Goal: Task Accomplishment & Management: Complete application form

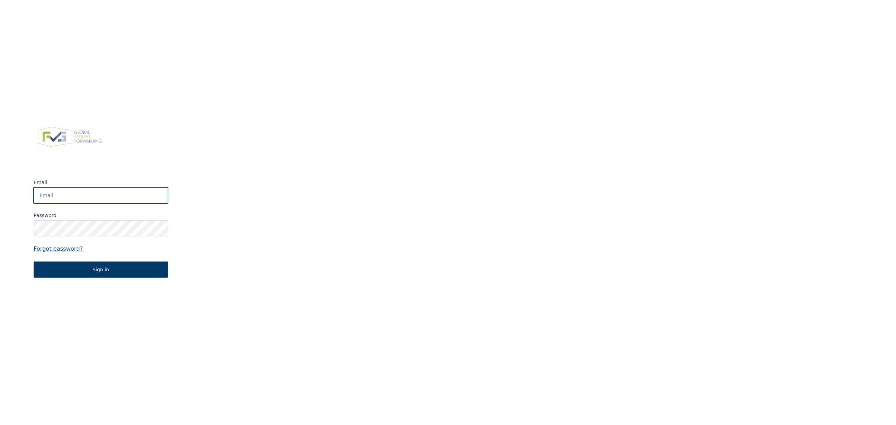
type input "dennis.engelen@berghoffworldwide.com"
click at [118, 270] on button "Sign in" at bounding box center [101, 269] width 134 height 16
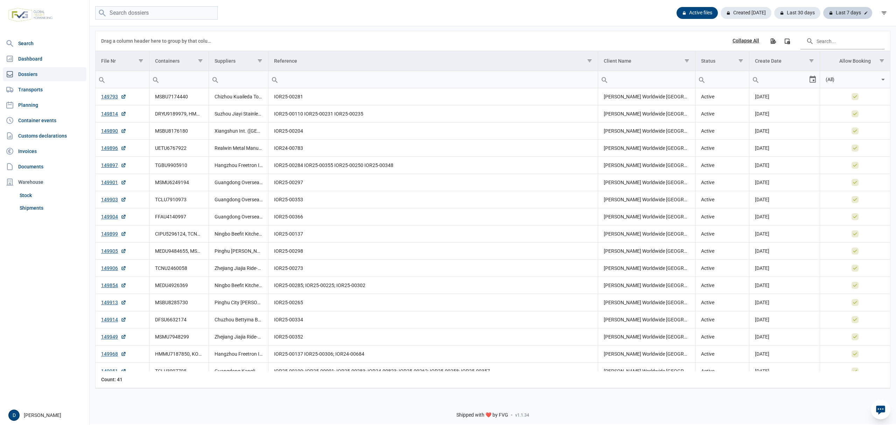
click at [848, 9] on div "Last 7 days" at bounding box center [847, 13] width 49 height 12
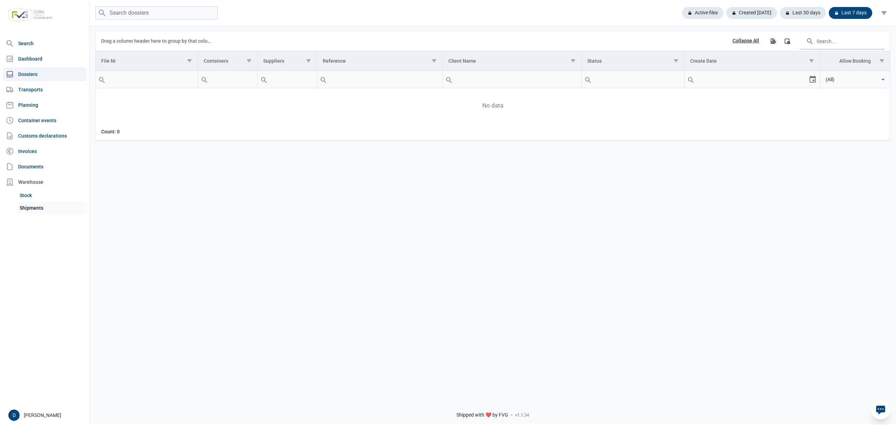
click at [28, 205] on link "Shipments" at bounding box center [52, 208] width 70 height 13
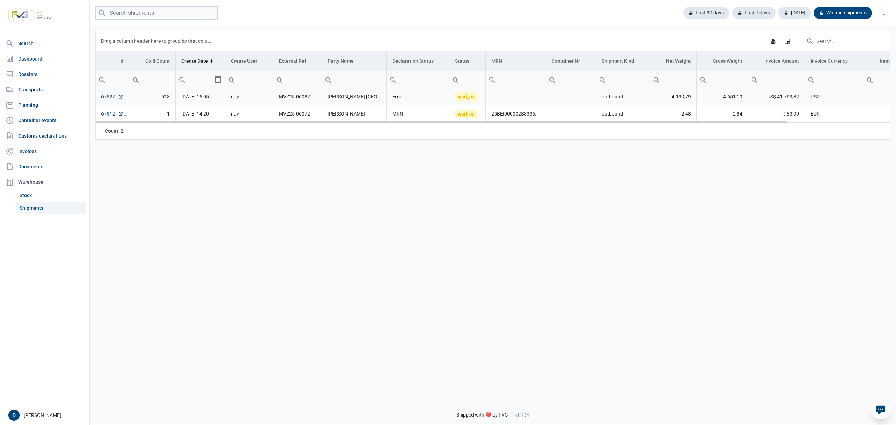
click at [111, 96] on link "67522" at bounding box center [112, 96] width 22 height 7
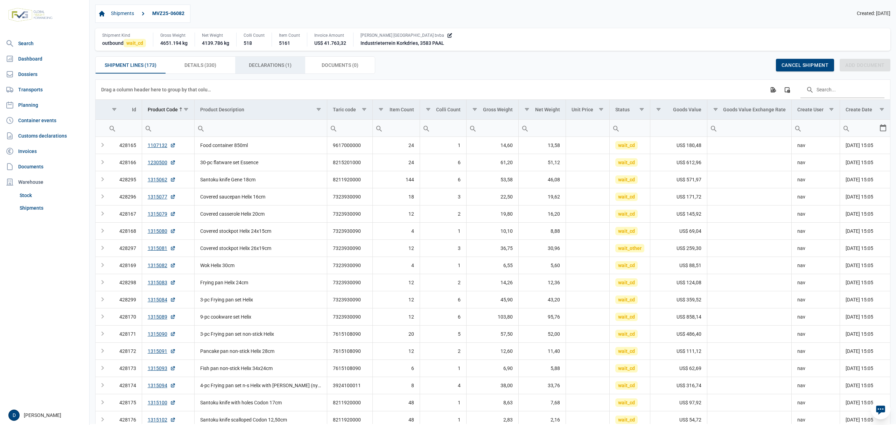
click at [253, 65] on span "Declarations (1) Declarations (1)" at bounding box center [270, 65] width 43 height 8
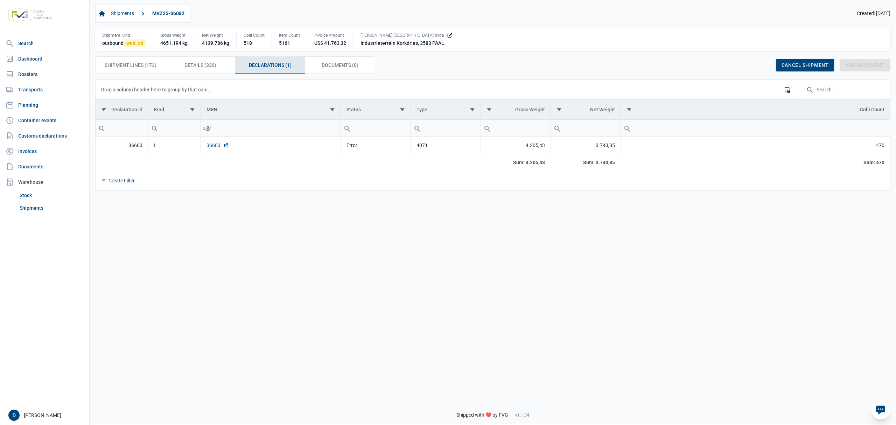
click at [209, 146] on link "36603" at bounding box center [217, 145] width 22 height 7
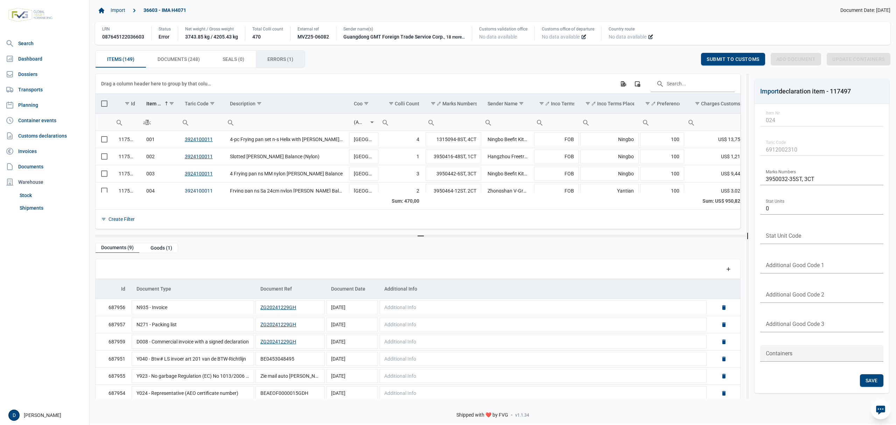
drag, startPoint x: 280, startPoint y: 56, endPoint x: 284, endPoint y: 56, distance: 4.2
click at [281, 56] on span "Errors (1) Errors (1)" at bounding box center [280, 59] width 26 height 8
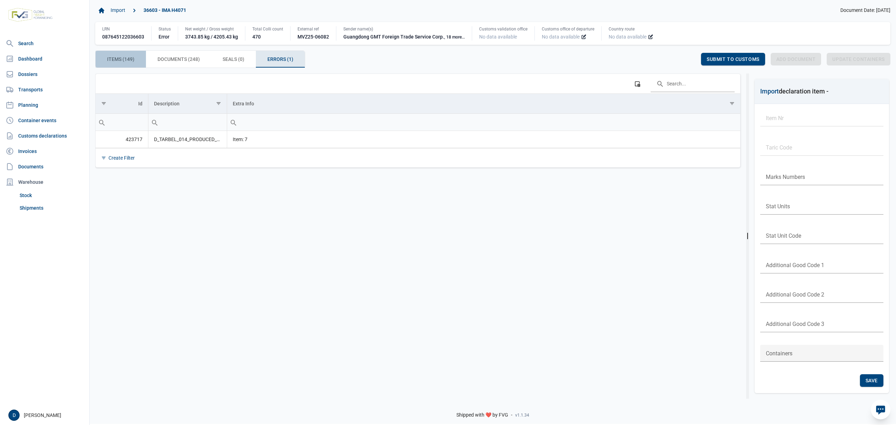
click at [121, 55] on div "Items (149) Items (149)" at bounding box center [121, 59] width 50 height 17
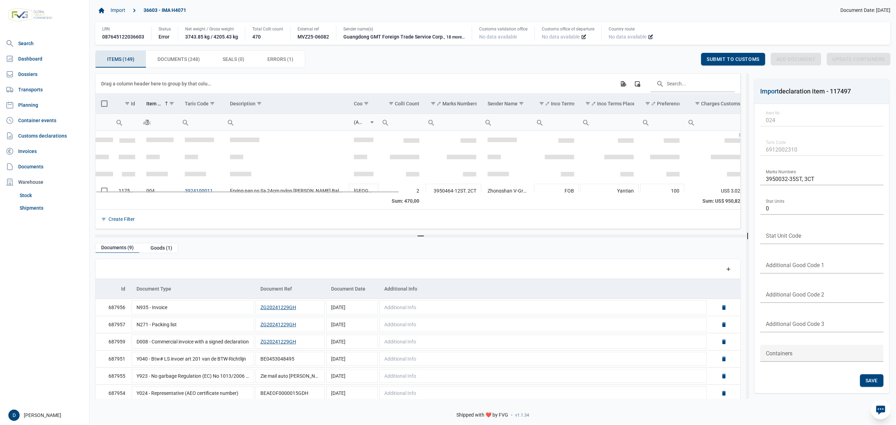
scroll to position [62, 0]
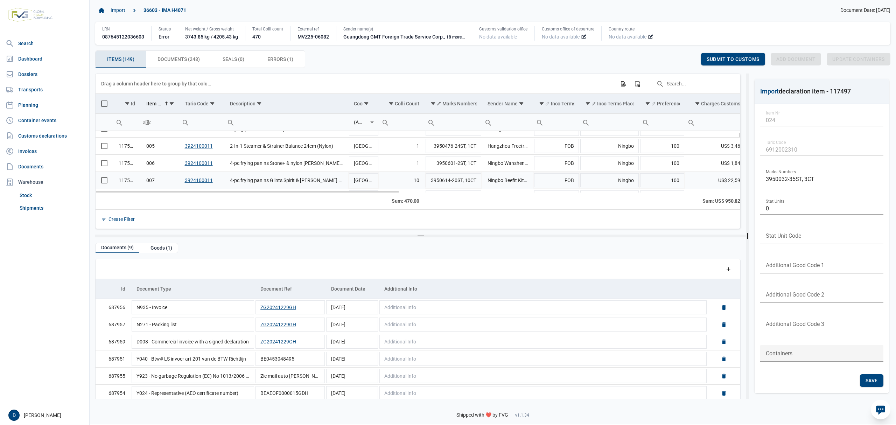
click at [103, 178] on span "Select row" at bounding box center [104, 180] width 6 height 6
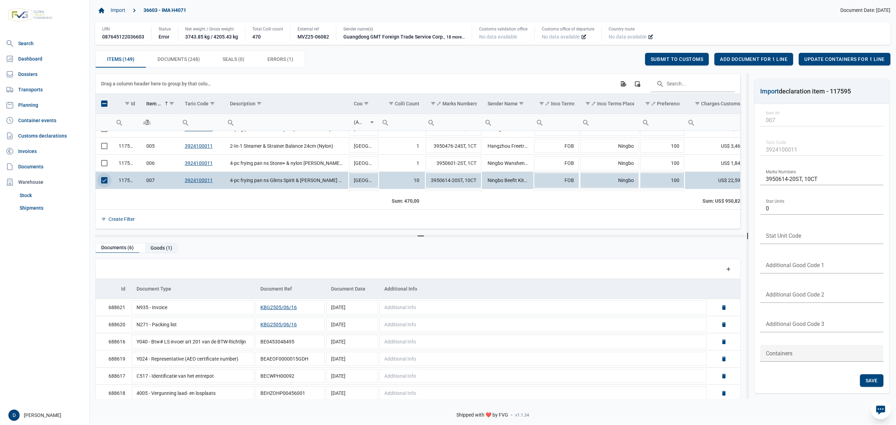
click at [164, 249] on div "Goods (1)" at bounding box center [161, 247] width 33 height 9
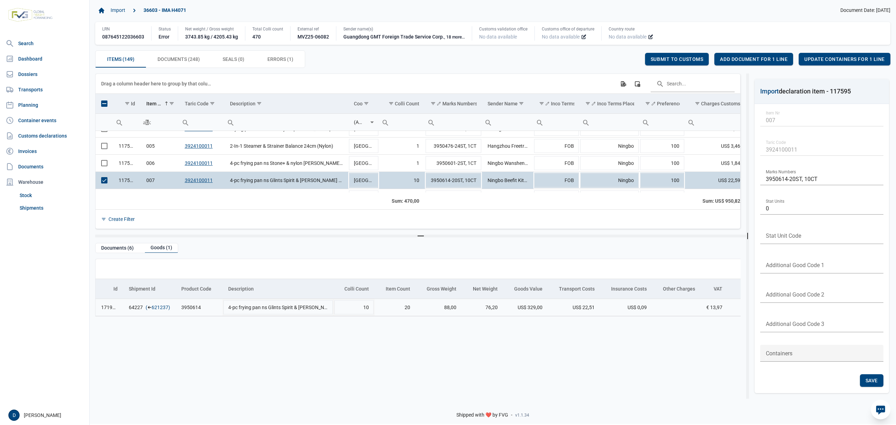
click at [157, 307] on link "621237" at bounding box center [160, 307] width 17 height 7
click at [754, 55] on div "Add document for 1 line" at bounding box center [753, 59] width 79 height 13
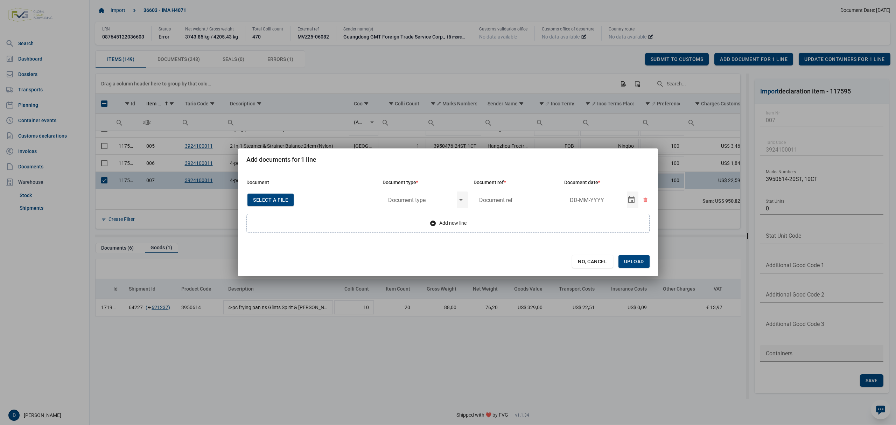
click at [268, 197] on span "Select a file" at bounding box center [270, 200] width 35 height 6
type input "CHEDD.BE.2025.0002214"
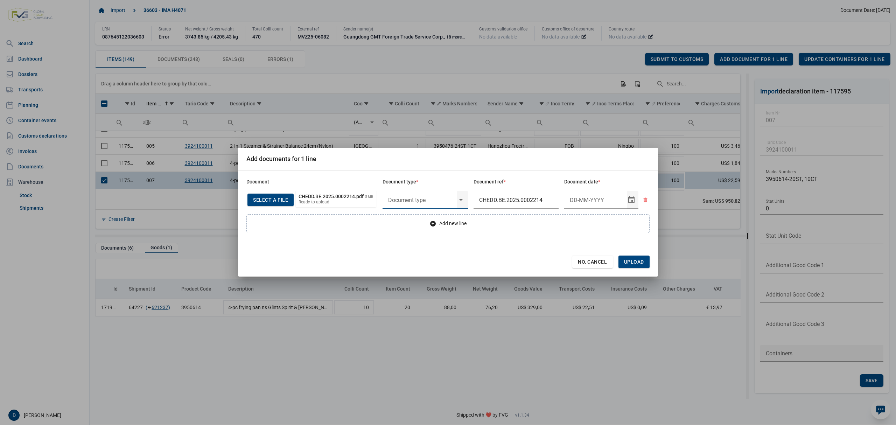
click at [425, 199] on input "text" at bounding box center [419, 200] width 74 height 18
click at [437, 219] on div "C060 - Declaration kitchenware ex CN of HK 284/2011" at bounding box center [424, 220] width 85 height 16
type input "C060 - Declaration kitchenware ex CN of HK 284/2011"
click at [601, 204] on input "Document date" at bounding box center [595, 200] width 63 height 18
type input "27-5-2025"
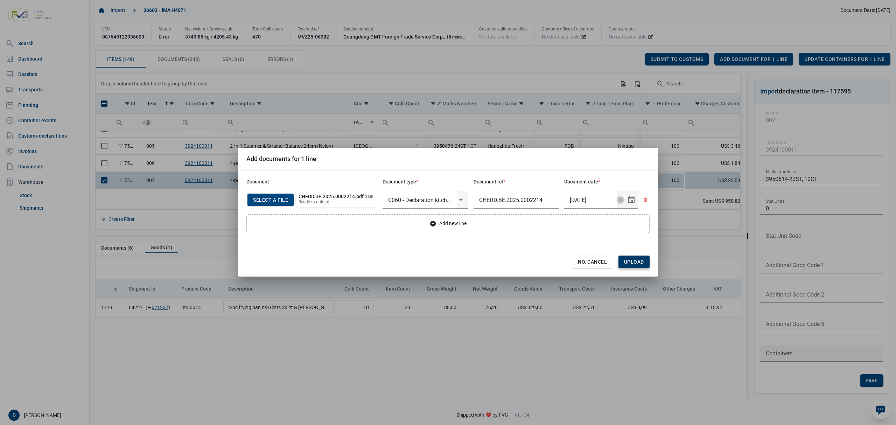
click at [633, 262] on span "Upload" at bounding box center [634, 262] width 20 height 6
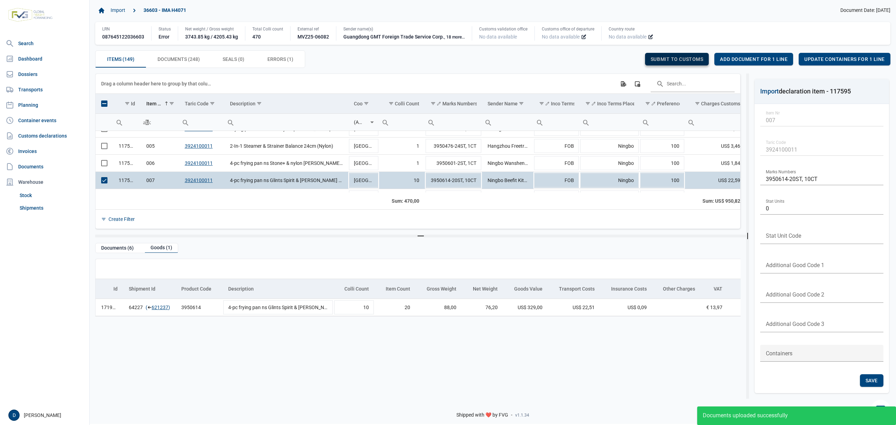
click at [693, 60] on span "Submit to customs" at bounding box center [676, 59] width 53 height 6
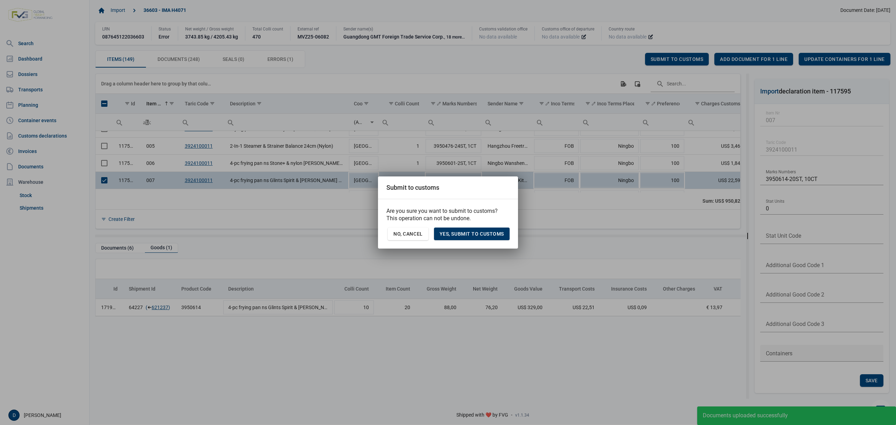
click at [485, 233] on span "Yes, Submit to customs" at bounding box center [471, 234] width 64 height 6
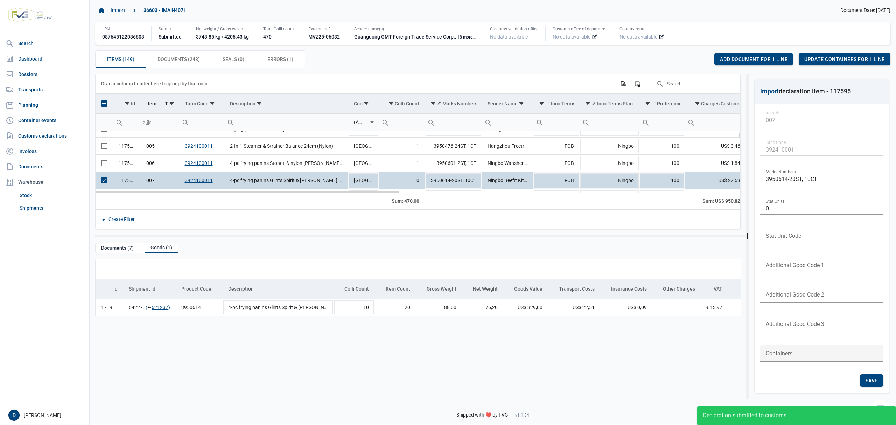
click at [103, 181] on span "Select row" at bounding box center [104, 180] width 6 height 6
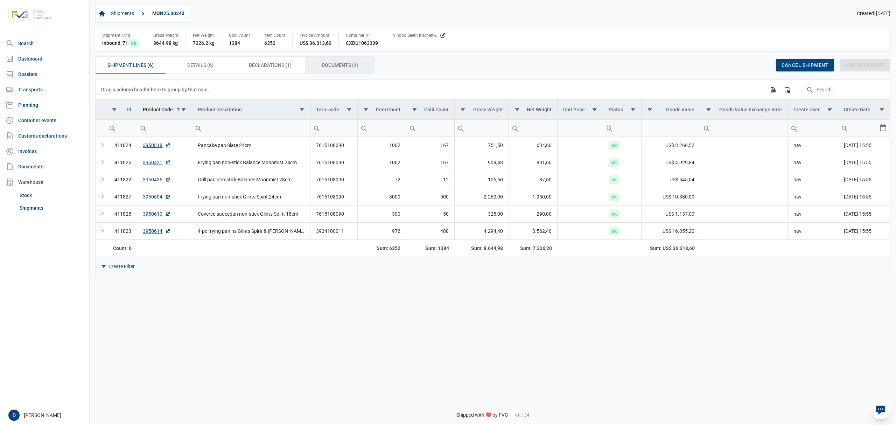
click at [333, 68] on span "Documents (4) Documents (4)" at bounding box center [340, 65] width 37 height 8
